Goal: Check status: Check status

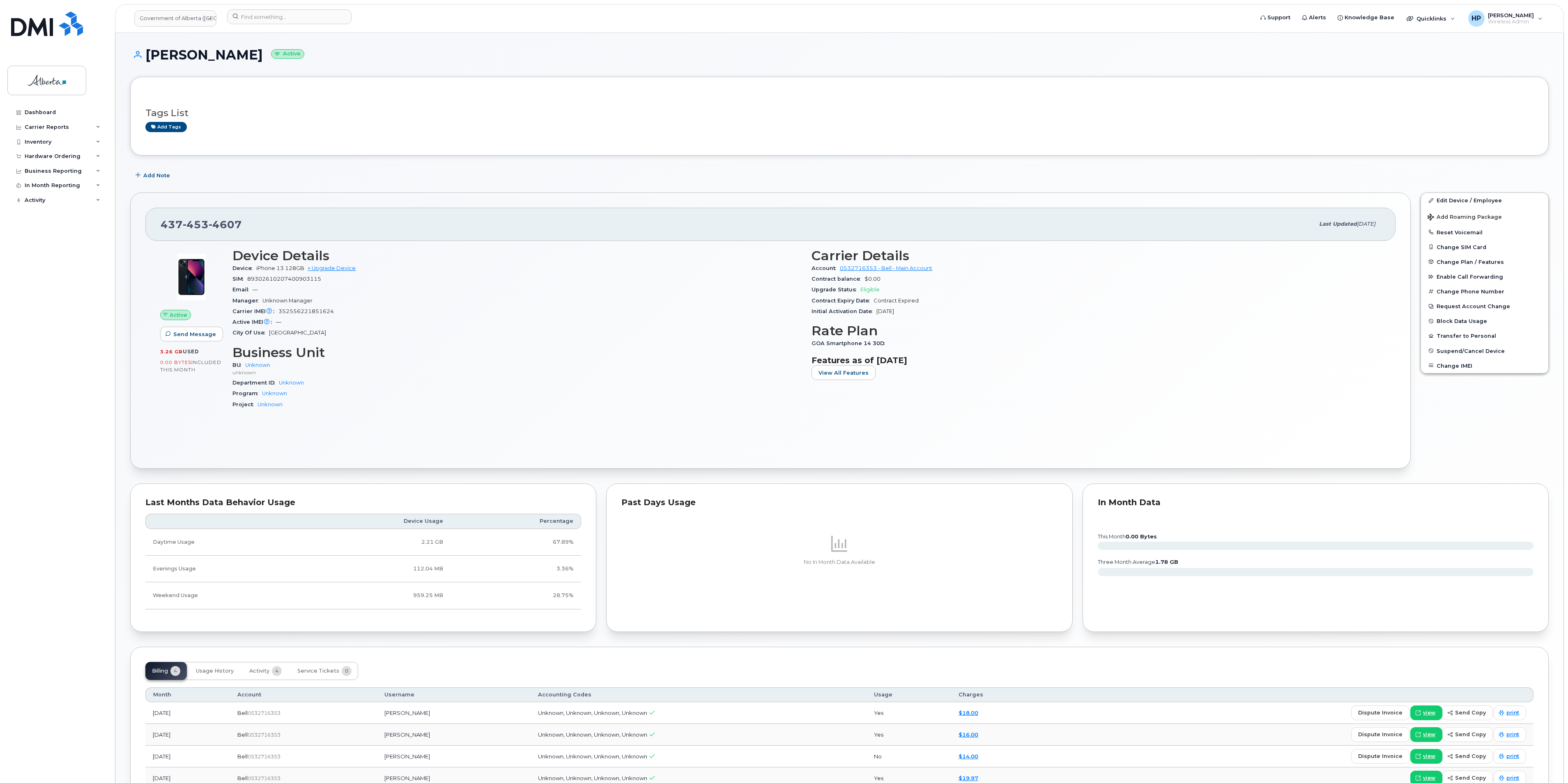
drag, startPoint x: 0, startPoint y: 0, endPoint x: 422, endPoint y: 71, distance: 427.9
click at [422, 71] on div "Wendy Mccormick Active" at bounding box center [839, 62] width 1418 height 29
